Goal: Task Accomplishment & Management: Manage account settings

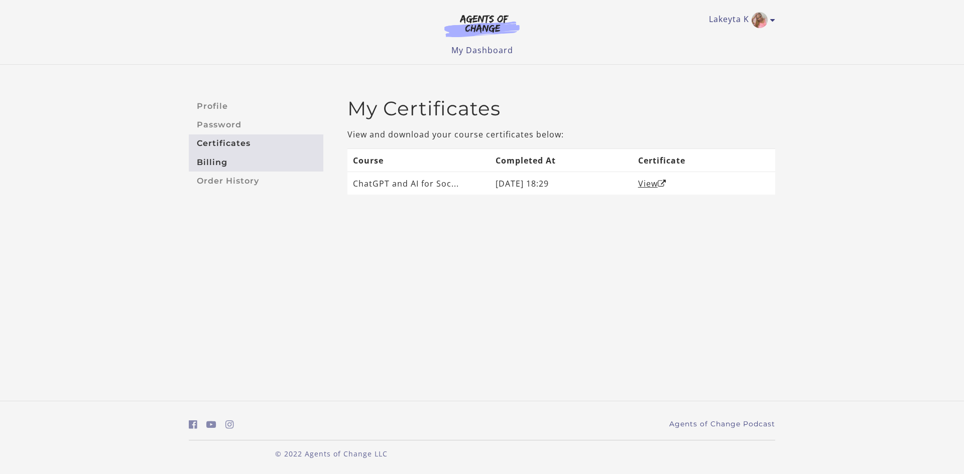
click at [227, 169] on link "Billing" at bounding box center [256, 162] width 135 height 19
